Goal: Task Accomplishment & Management: Use online tool/utility

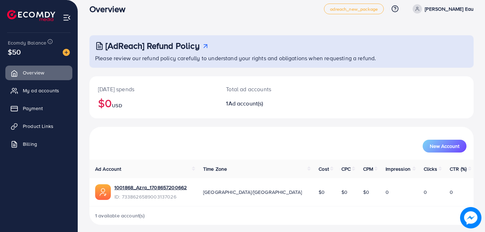
scroll to position [13, 0]
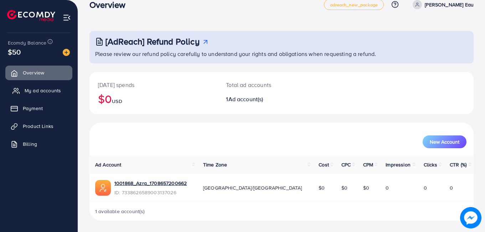
click at [58, 91] on span "My ad accounts" at bounding box center [43, 90] width 36 height 7
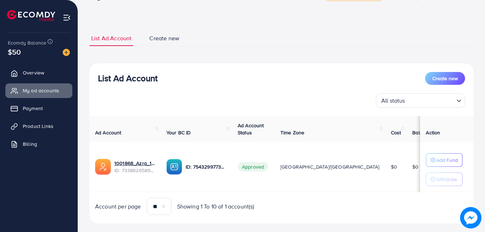
scroll to position [33, 0]
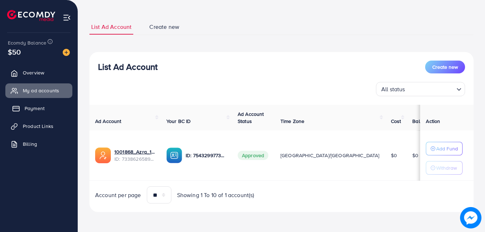
click at [50, 110] on link "Payment" at bounding box center [38, 108] width 67 height 14
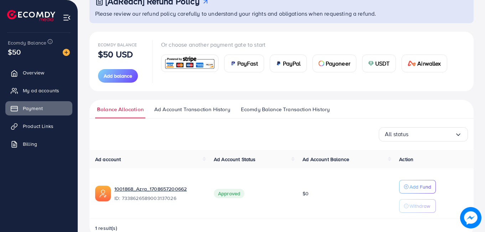
scroll to position [70, 0]
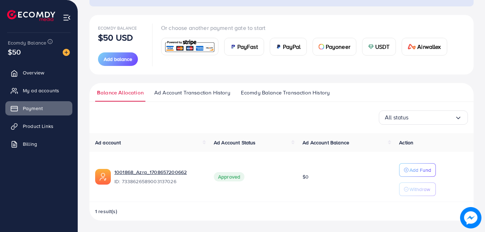
click at [180, 47] on img at bounding box center [189, 46] width 52 height 15
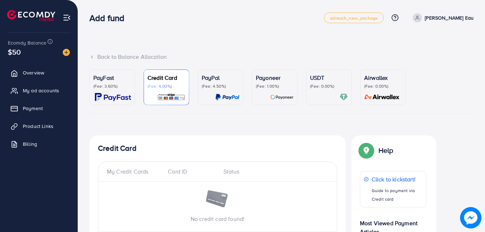
click at [141, 55] on div "Back to Balance Allocation" at bounding box center [281, 57] width 384 height 8
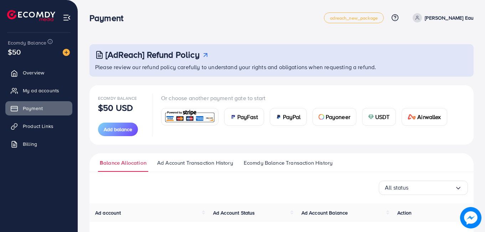
click at [251, 123] on div "PayFast" at bounding box center [243, 116] width 39 height 17
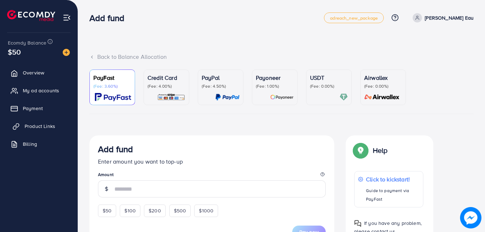
click at [38, 125] on span "Product Links" at bounding box center [40, 126] width 31 height 7
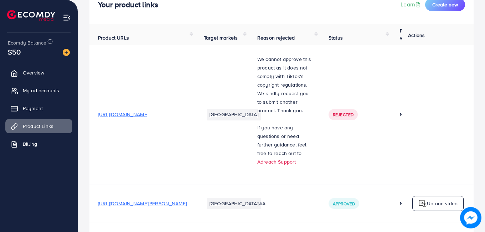
scroll to position [142, 0]
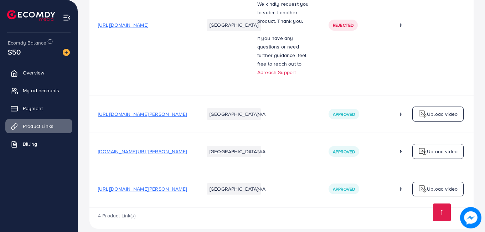
click at [187, 115] on span "[URL][DOMAIN_NAME][PERSON_NAME]" at bounding box center [142, 113] width 89 height 7
click at [433, 115] on p "Upload video" at bounding box center [442, 114] width 31 height 9
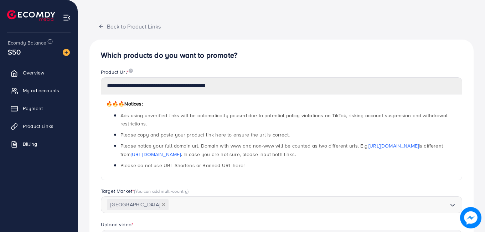
scroll to position [97, 0]
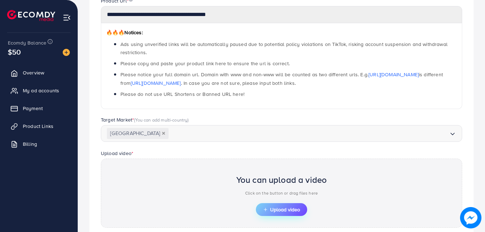
click at [291, 213] on button "Upload video" at bounding box center [281, 209] width 51 height 13
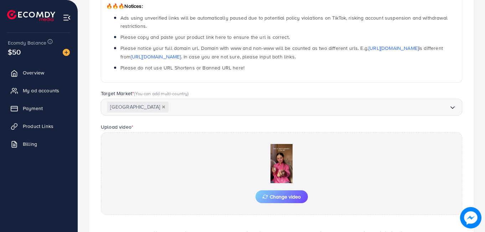
scroll to position [182, 0]
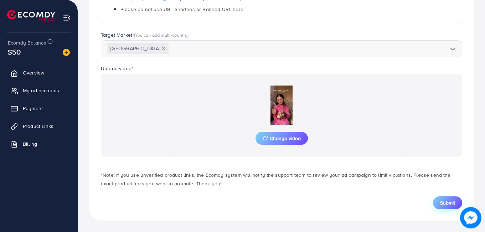
click at [451, 205] on span "Submit" at bounding box center [447, 202] width 15 height 7
